Goal: Task Accomplishment & Management: Use online tool/utility

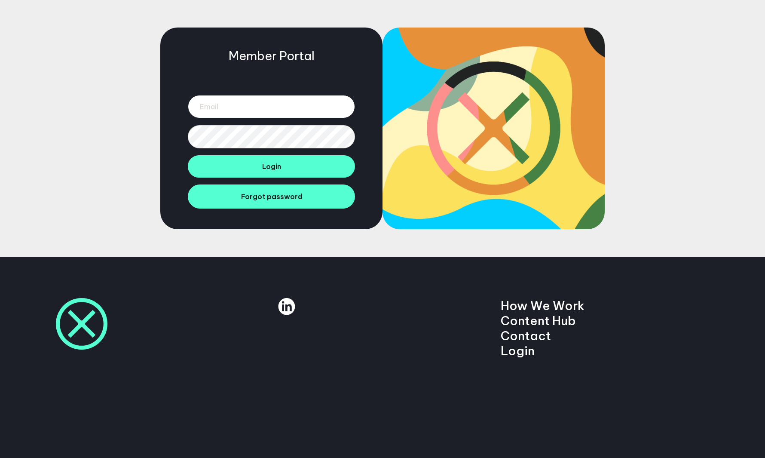
click at [249, 117] on input "email" at bounding box center [271, 106] width 167 height 23
type input "[EMAIL_ADDRESS][DOMAIN_NAME]"
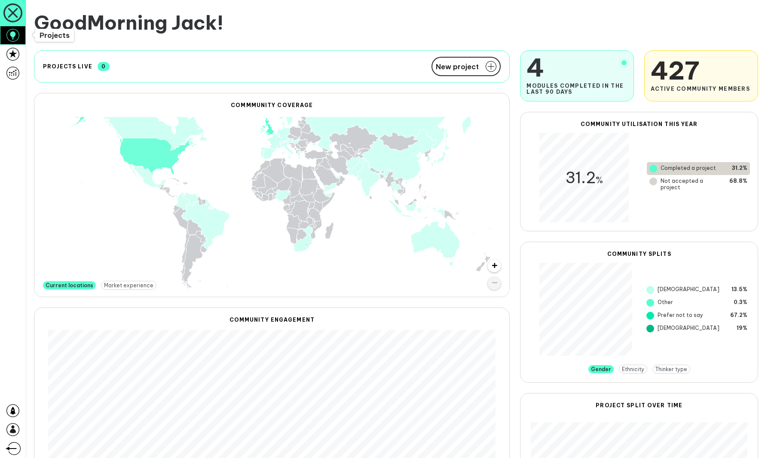
click at [7, 34] on icon at bounding box center [12, 35] width 13 height 13
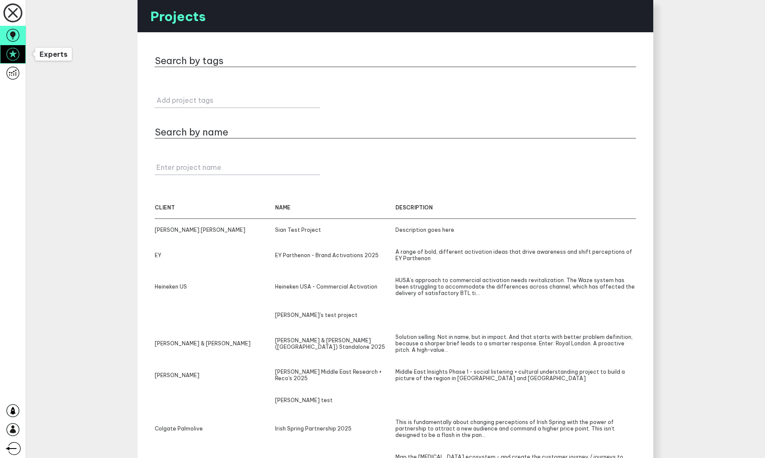
click at [11, 49] on icon at bounding box center [12, 54] width 13 height 13
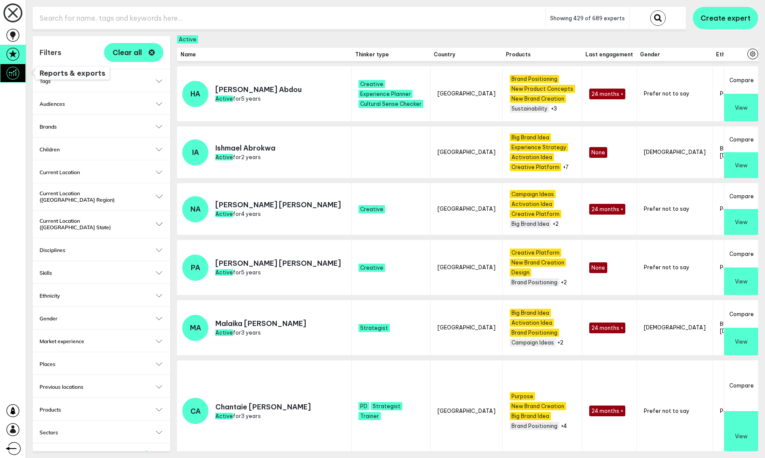
click at [12, 71] on icon at bounding box center [12, 73] width 13 height 13
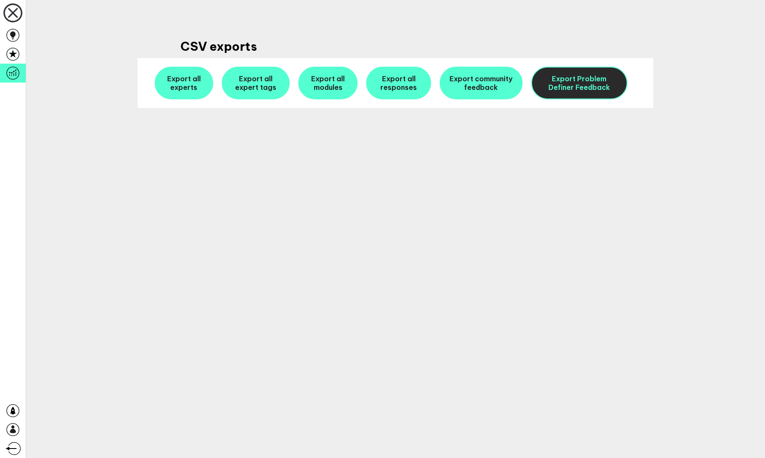
click at [561, 85] on link "Export Problem Definer Feedback" at bounding box center [579, 83] width 96 height 33
click at [421, 261] on main "CSV exports Export all experts Export all expert tags Export all modules Export…" at bounding box center [395, 229] width 739 height 458
